Goal: Transaction & Acquisition: Purchase product/service

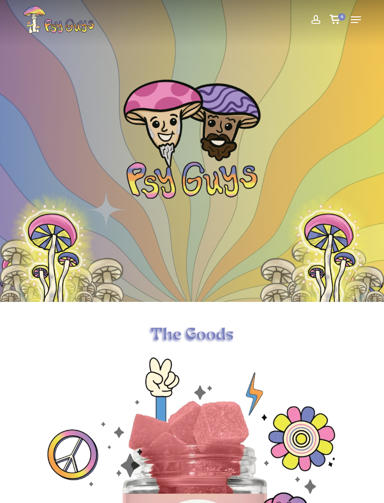
click at [339, 22] on icon "Cart" at bounding box center [336, 19] width 12 height 9
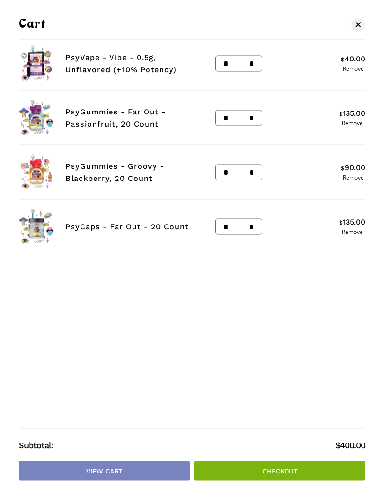
scroll to position [106, 0]
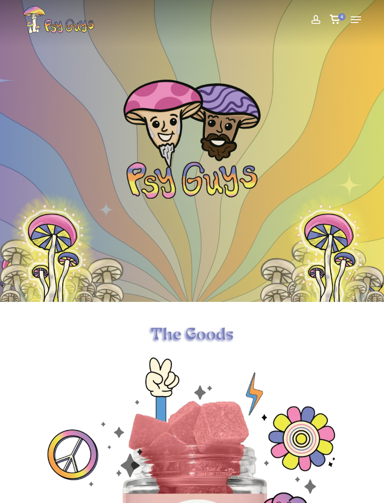
click at [337, 18] on icon "Cart" at bounding box center [336, 19] width 12 height 9
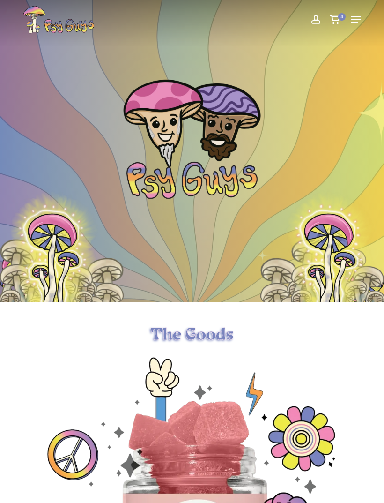
click at [341, 23] on icon "Cart" at bounding box center [336, 19] width 12 height 9
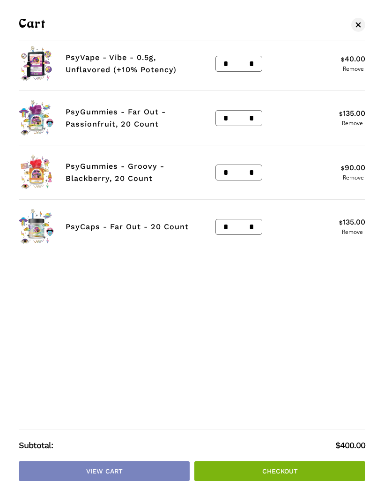
scroll to position [8, 0]
click at [37, 57] on img "Cart" at bounding box center [36, 63] width 35 height 35
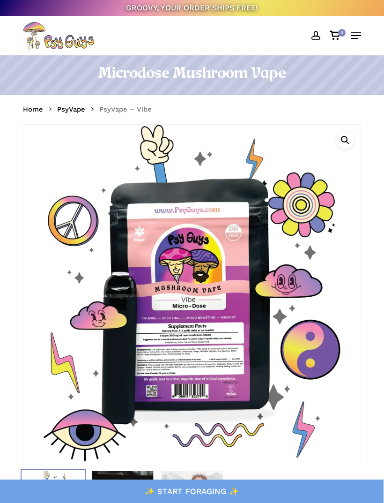
click at [337, 36] on icon "Cart" at bounding box center [336, 35] width 12 height 9
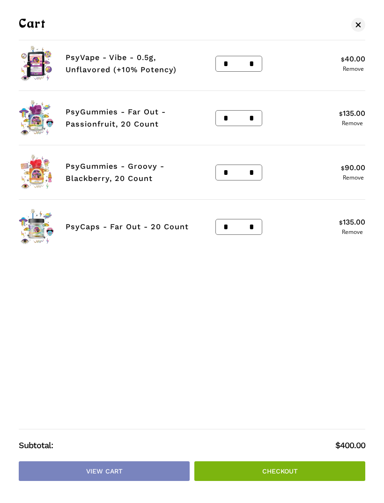
click at [358, 70] on link "Remove" at bounding box center [353, 69] width 24 height 6
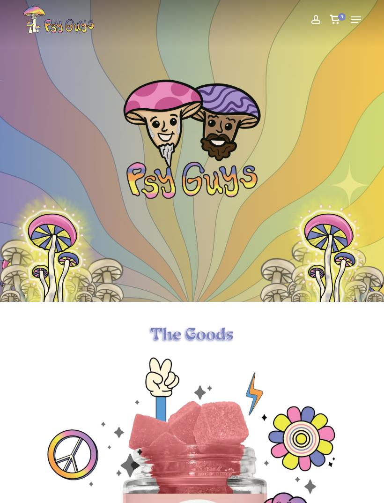
click at [335, 16] on icon "Cart" at bounding box center [336, 19] width 12 height 9
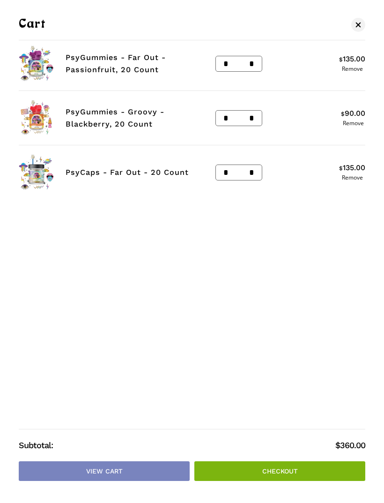
click at [358, 25] on span "Cart" at bounding box center [358, 24] width 5 height 5
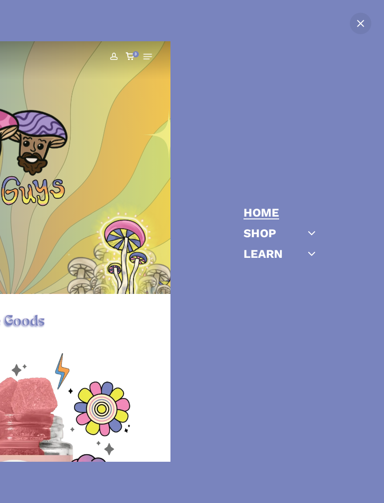
click at [297, 231] on li "Shop Gummies Capsules Chocolates Tinctures Vapes View All" at bounding box center [300, 234] width 112 height 15
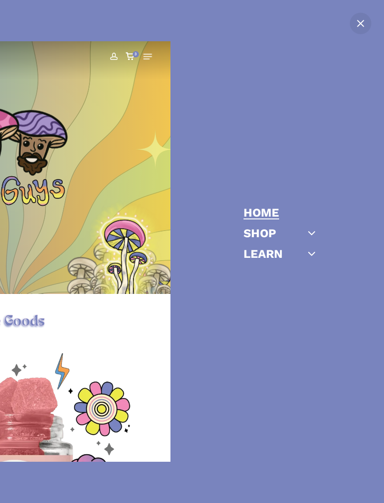
click at [271, 235] on link "Shop" at bounding box center [260, 233] width 33 height 12
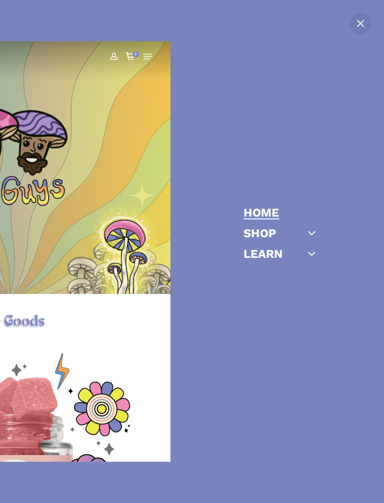
click at [312, 232] on icon "Off Canvas Menu" at bounding box center [312, 232] width 13 height 13
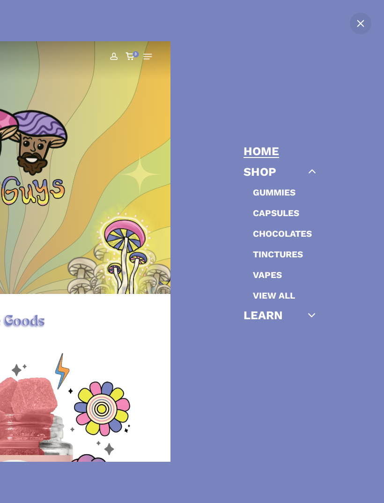
click at [317, 178] on icon "Off Canvas Menu" at bounding box center [312, 171] width 13 height 13
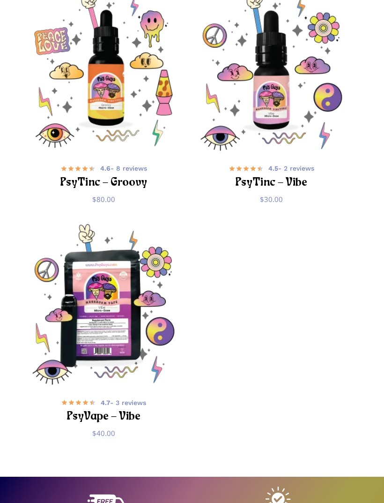
scroll to position [1073, 0]
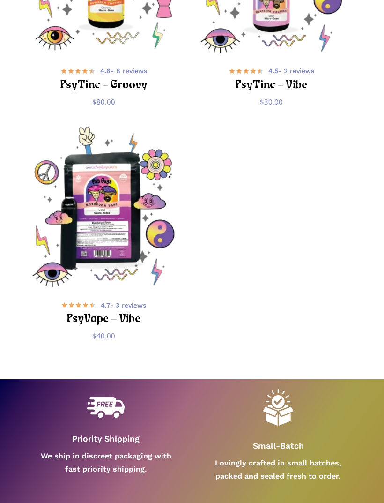
click at [91, 201] on img "PsyVape - Vibe" at bounding box center [103, 207] width 161 height 161
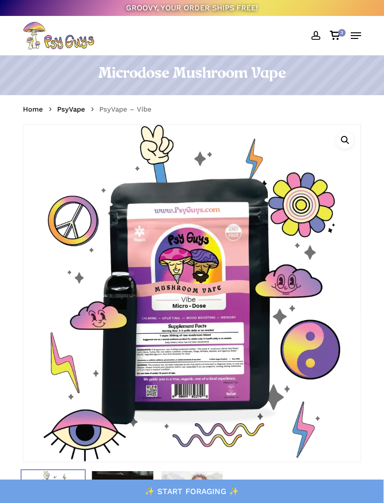
click at [336, 40] on icon "Cart" at bounding box center [336, 35] width 12 height 9
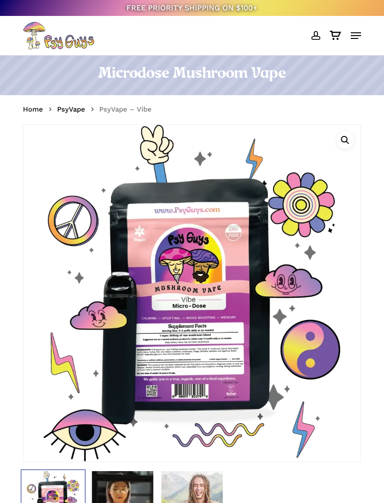
click at [332, 34] on icon "Cart" at bounding box center [336, 35] width 12 height 9
